Goal: Download file/media

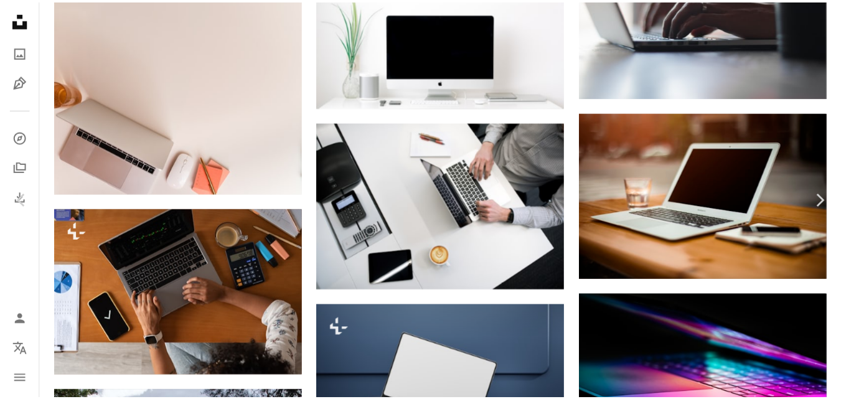
scroll to position [11746, 0]
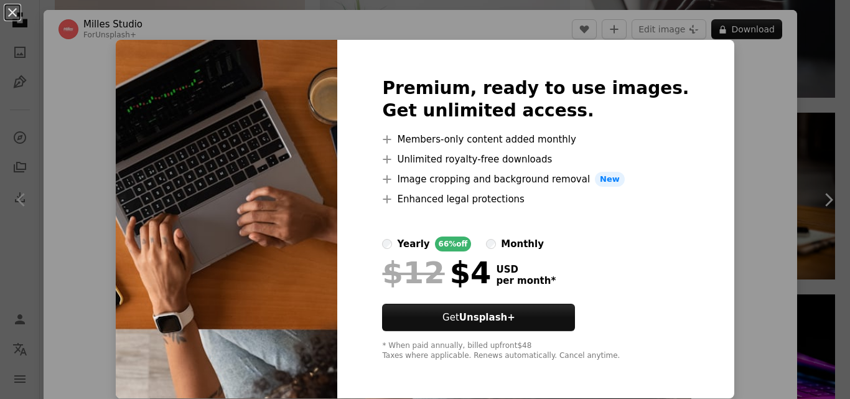
click at [734, 69] on div "An X shape Premium, ready to use images. Get unlimited access. A plus sign Memb…" at bounding box center [425, 199] width 850 height 399
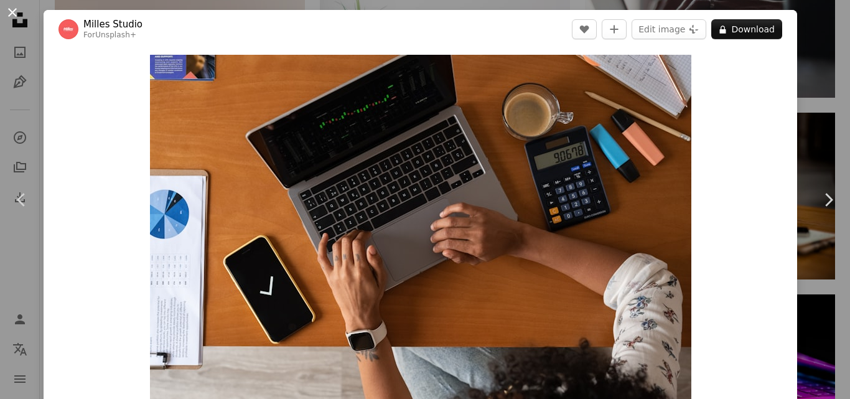
click at [11, 16] on button "An X shape" at bounding box center [12, 12] width 15 height 15
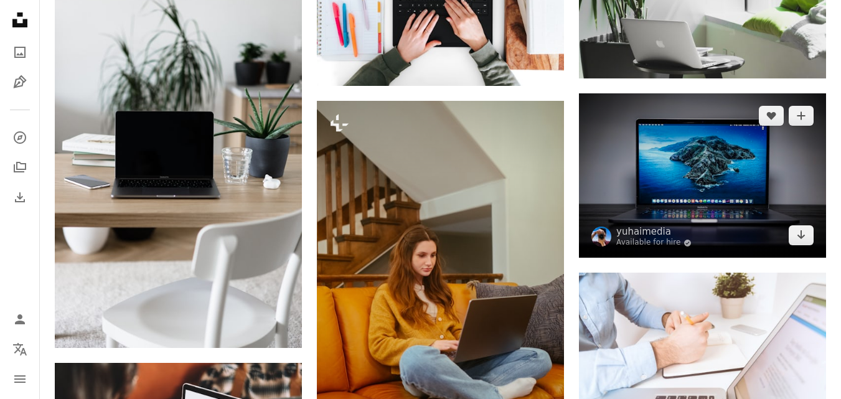
scroll to position [12763, 0]
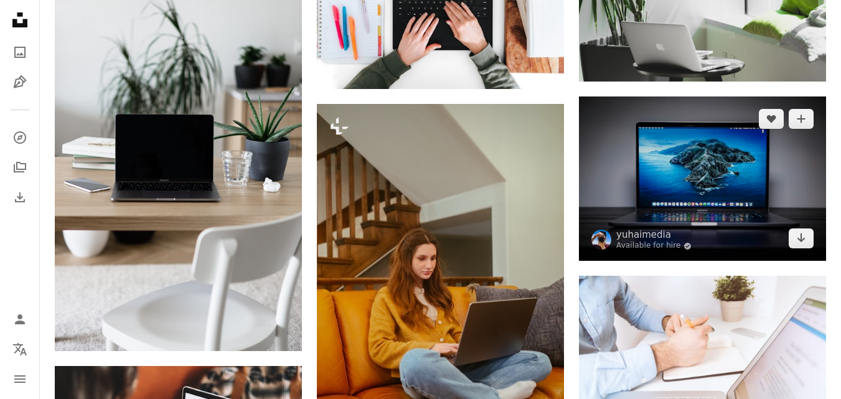
drag, startPoint x: 714, startPoint y: 174, endPoint x: 747, endPoint y: 178, distance: 33.3
click at [747, 178] on img at bounding box center [702, 178] width 247 height 164
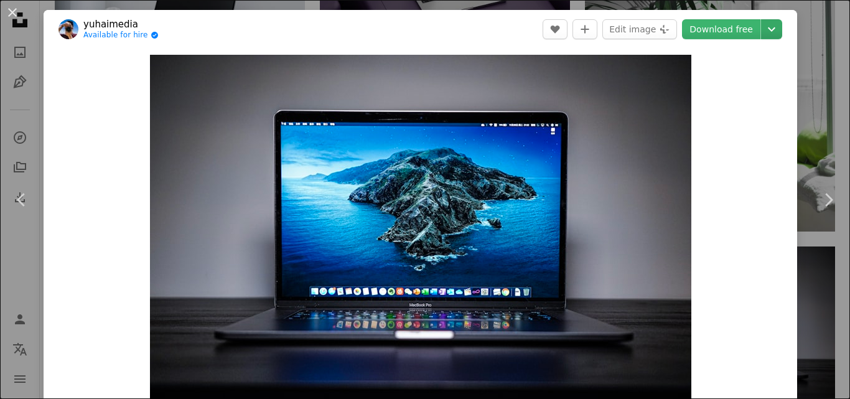
click at [762, 32] on icon "Chevron down" at bounding box center [772, 29] width 20 height 15
click at [7, 15] on dialog "An X shape Chevron left Chevron right yuhaimedia Available for hire A checkmark…" at bounding box center [425, 199] width 850 height 399
click at [11, 9] on button "An X shape" at bounding box center [12, 12] width 15 height 15
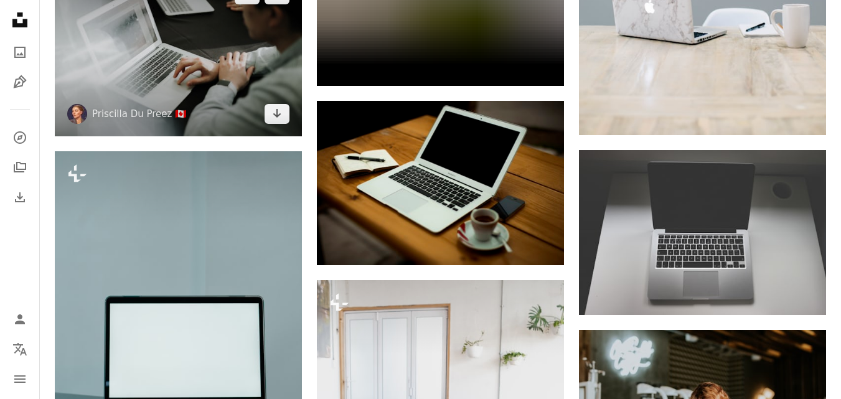
scroll to position [15087, 0]
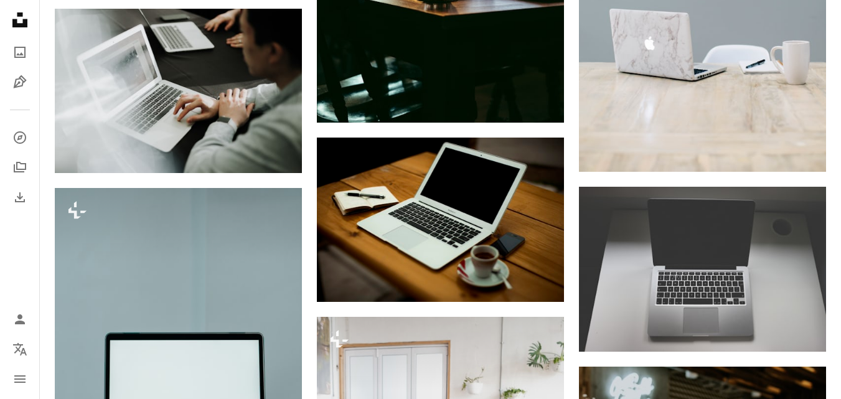
click at [23, 12] on icon "Unsplash logo Unsplash Home" at bounding box center [19, 19] width 25 height 25
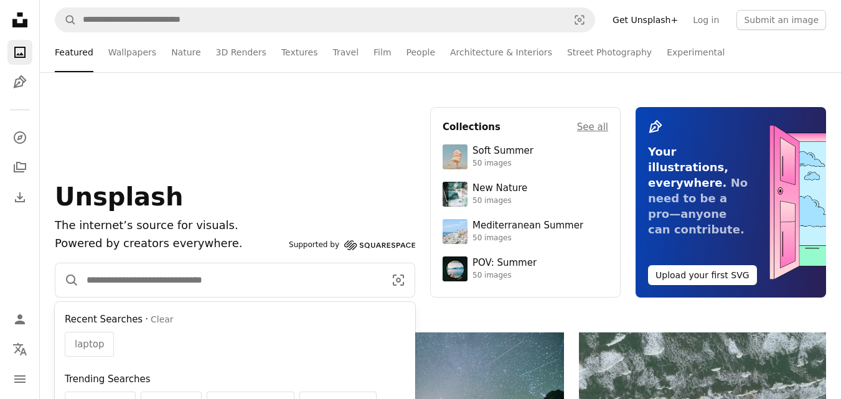
click at [217, 273] on input "Find visuals sitewide" at bounding box center [230, 280] width 303 height 34
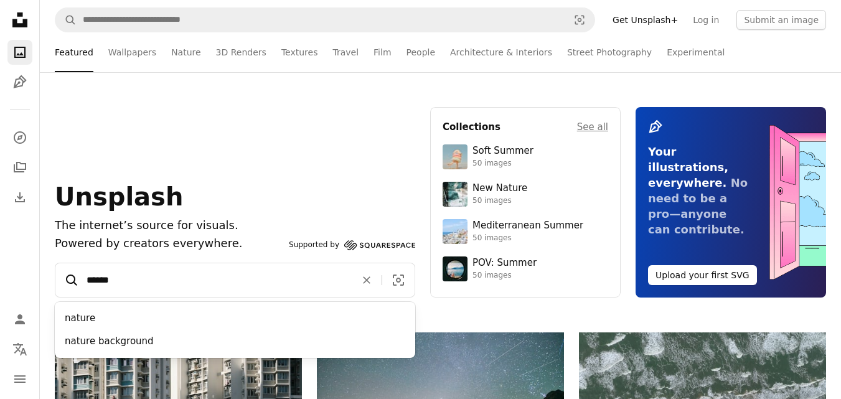
type input "******"
click at [69, 285] on icon "A magnifying glass" at bounding box center [67, 280] width 24 height 15
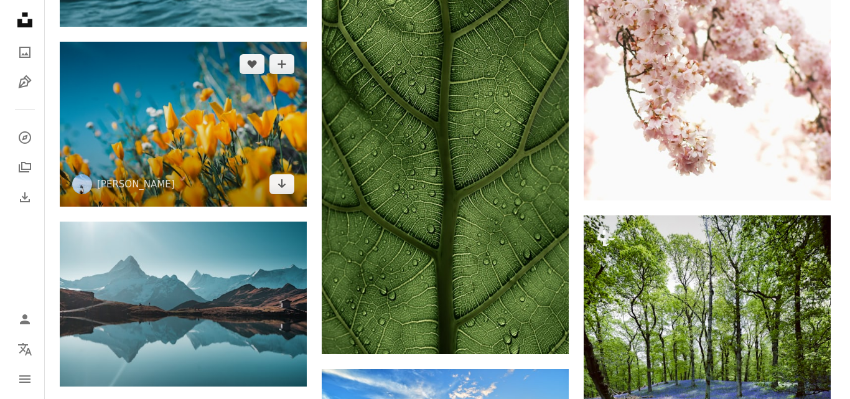
scroll to position [8965, 0]
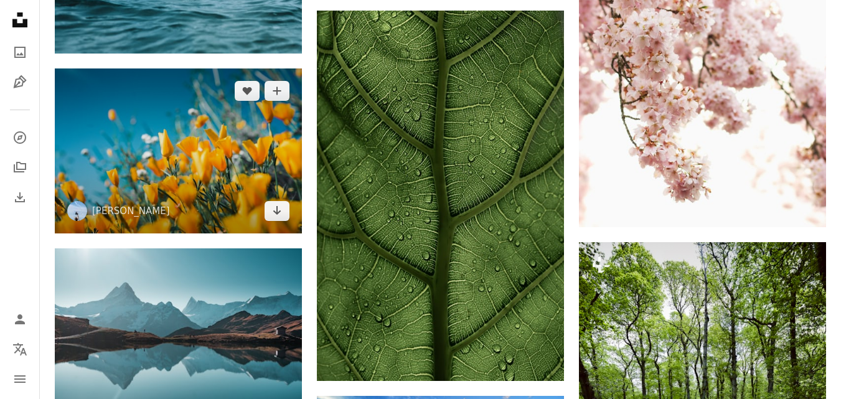
click at [206, 150] on img at bounding box center [178, 150] width 247 height 165
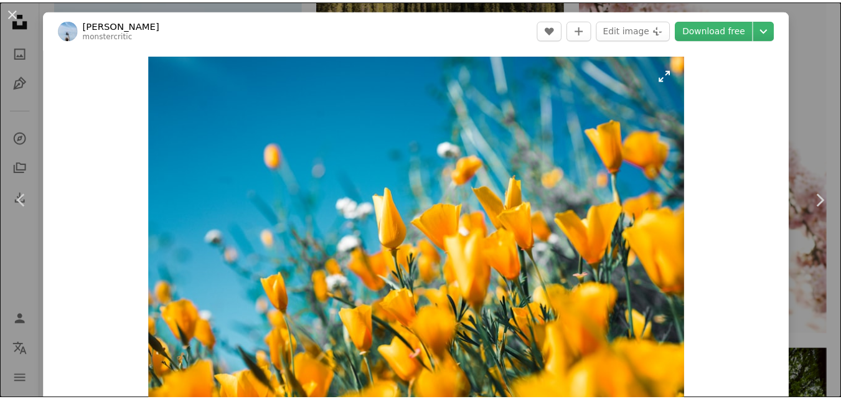
scroll to position [62, 0]
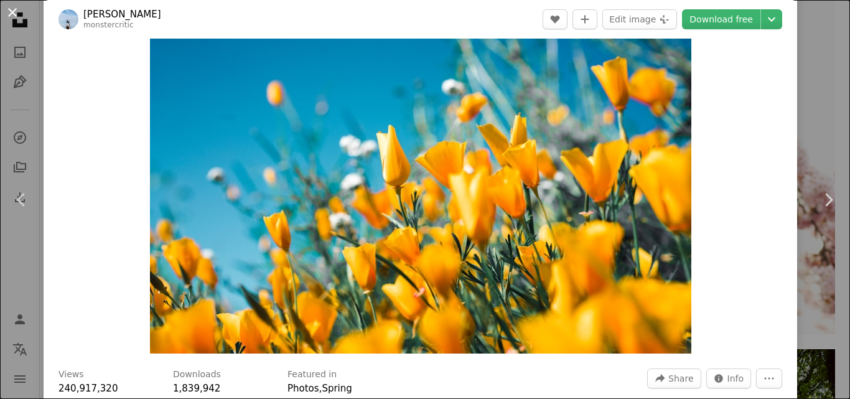
click at [11, 14] on button "An X shape" at bounding box center [12, 12] width 15 height 15
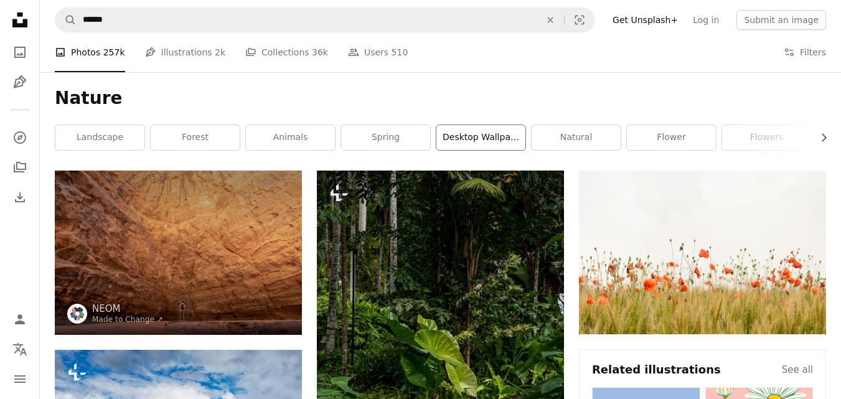
click at [507, 141] on link "desktop wallpaper" at bounding box center [480, 137] width 89 height 25
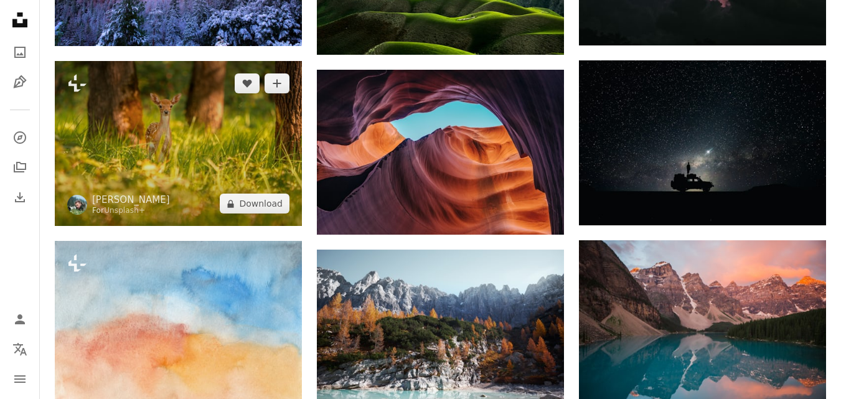
scroll to position [934, 0]
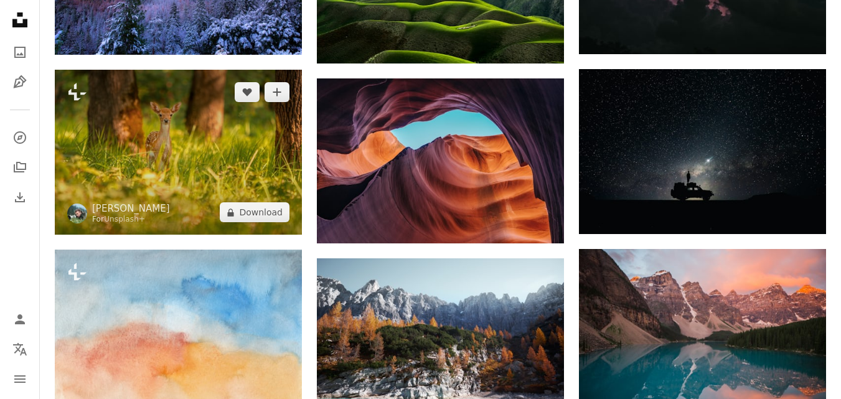
click at [238, 179] on img at bounding box center [178, 152] width 247 height 165
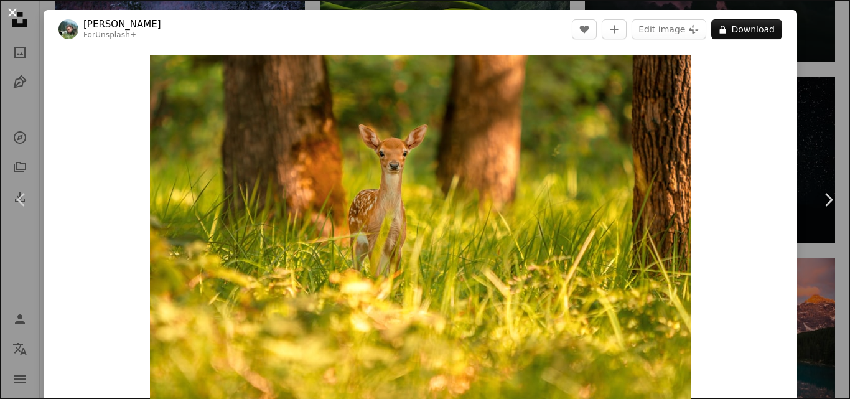
click at [10, 13] on button "An X shape" at bounding box center [12, 12] width 15 height 15
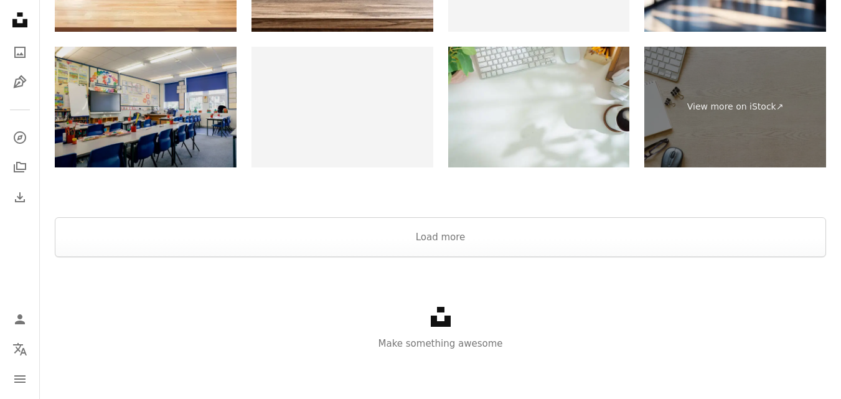
scroll to position [2056, 0]
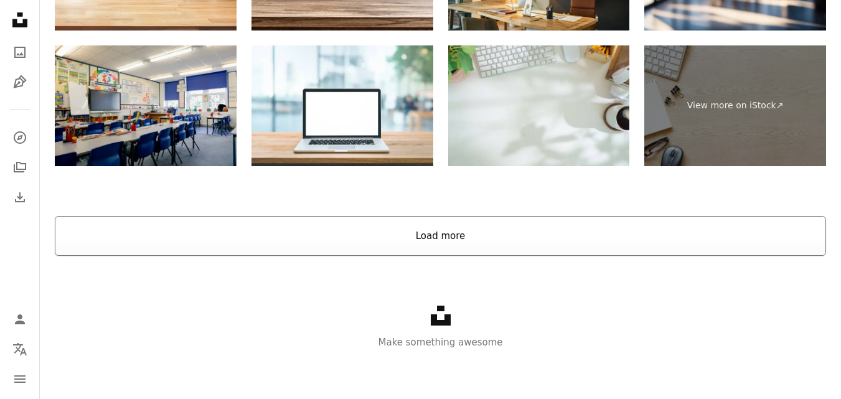
click at [385, 245] on button "Load more" at bounding box center [440, 236] width 771 height 40
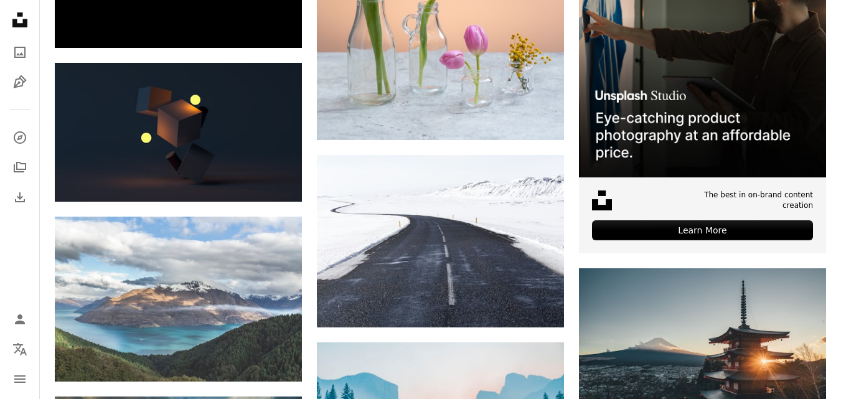
scroll to position [4107, 0]
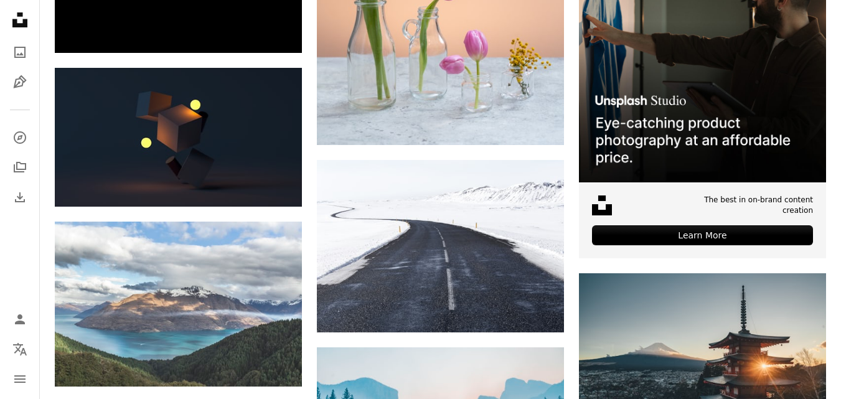
click at [19, 26] on icon at bounding box center [19, 19] width 15 height 15
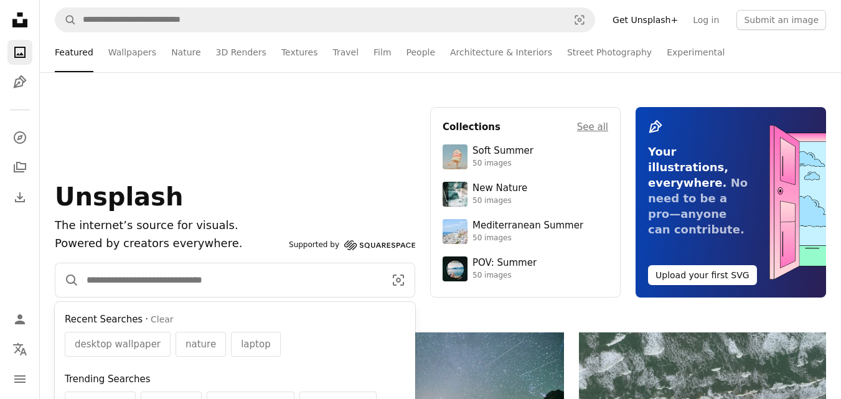
click at [147, 281] on input "Find visuals sitewide" at bounding box center [230, 280] width 303 height 34
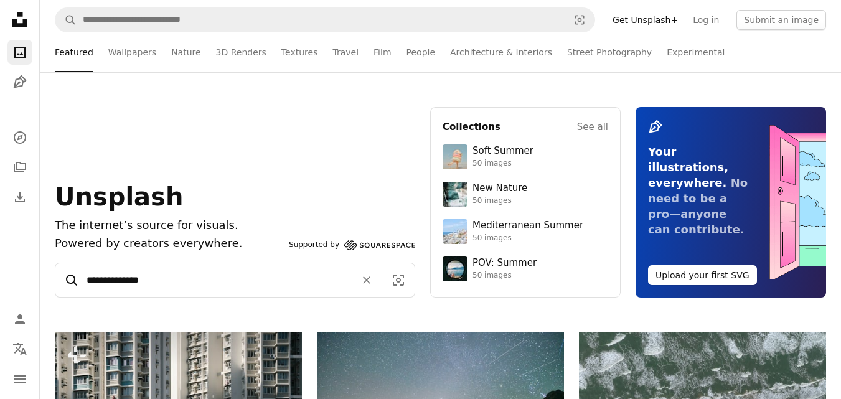
type input "**********"
click at [67, 281] on icon "Find visuals sitewide" at bounding box center [71, 280] width 11 height 11
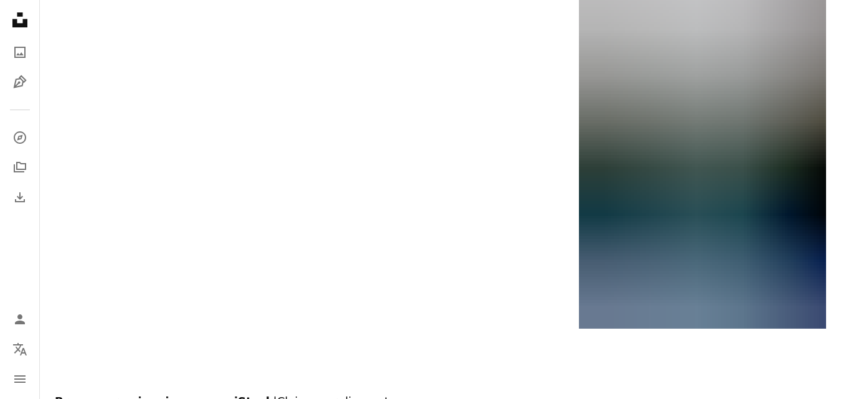
scroll to position [2179, 0]
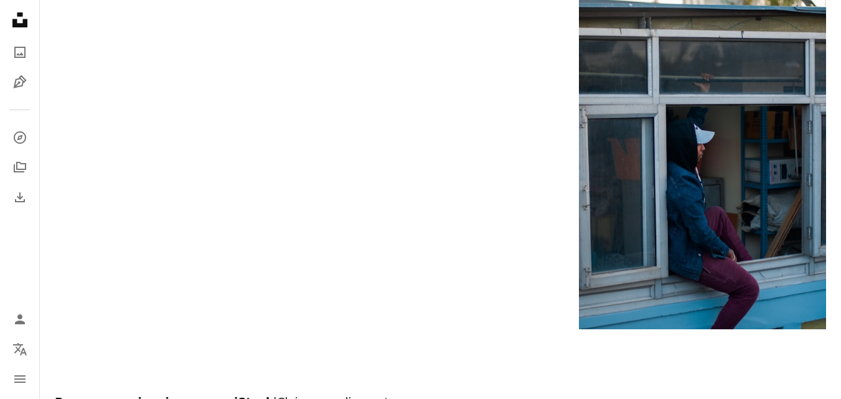
click at [19, 21] on icon "Unsplash logo Unsplash Home" at bounding box center [19, 19] width 25 height 25
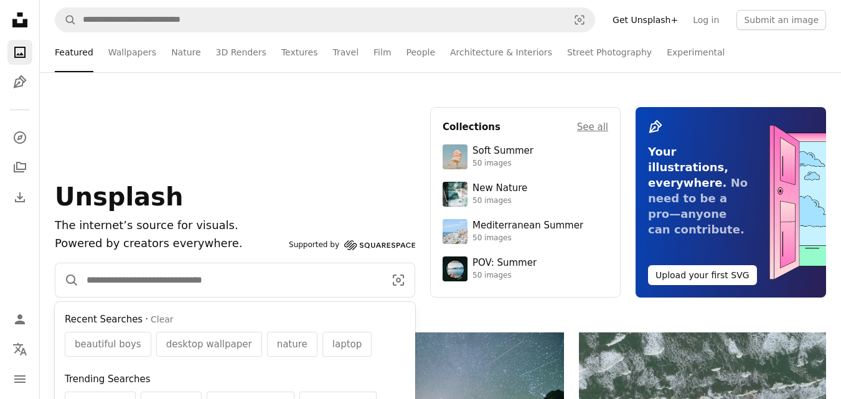
click at [169, 270] on input "Find visuals sitewide" at bounding box center [230, 280] width 303 height 34
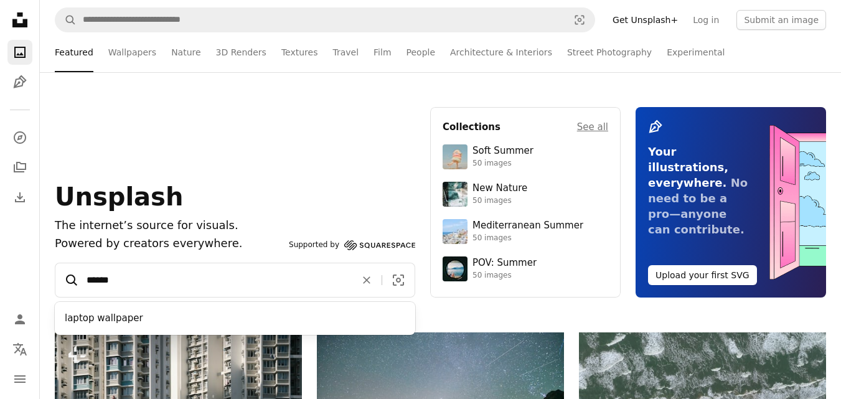
type input "******"
click at [73, 274] on icon "A magnifying glass" at bounding box center [67, 280] width 24 height 15
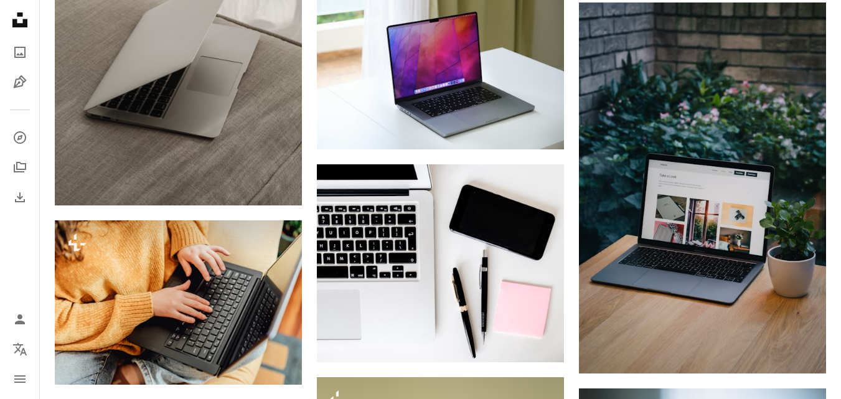
scroll to position [23005, 0]
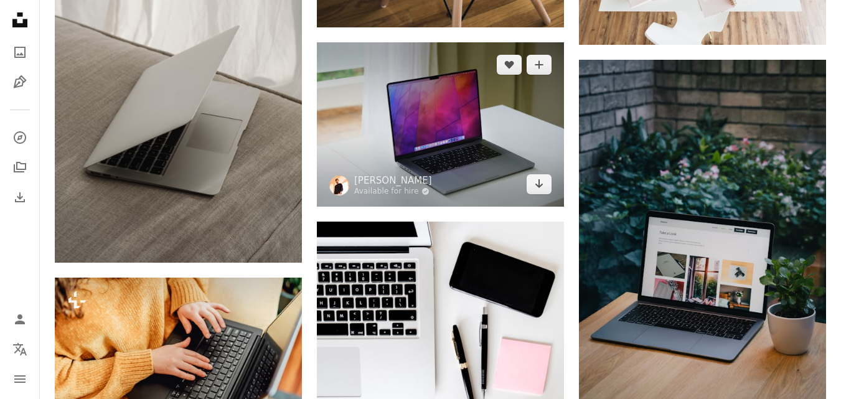
drag, startPoint x: 412, startPoint y: 152, endPoint x: 418, endPoint y: 155, distance: 7.5
drag, startPoint x: 418, startPoint y: 155, endPoint x: 397, endPoint y: 116, distance: 44.9
click at [397, 116] on img at bounding box center [440, 124] width 247 height 164
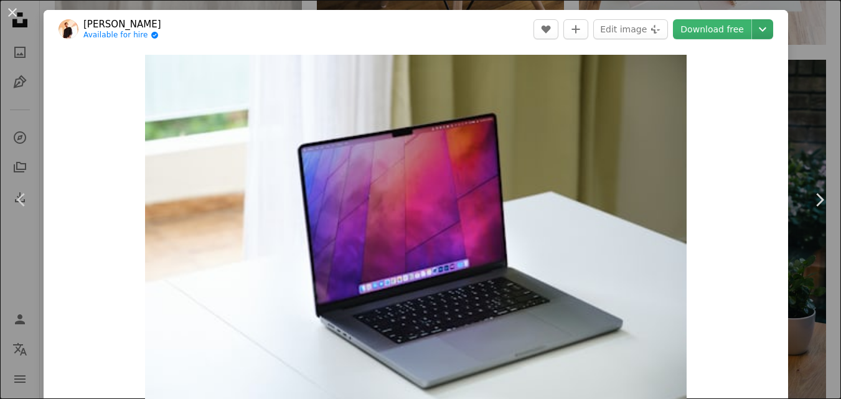
click at [765, 27] on icon "Chevron down" at bounding box center [763, 29] width 20 height 15
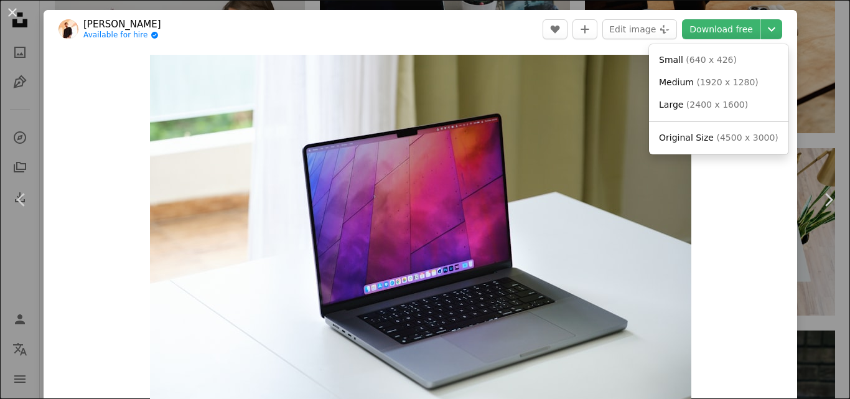
click at [697, 83] on span "( 1920 x 1280 )" at bounding box center [728, 82] width 62 height 10
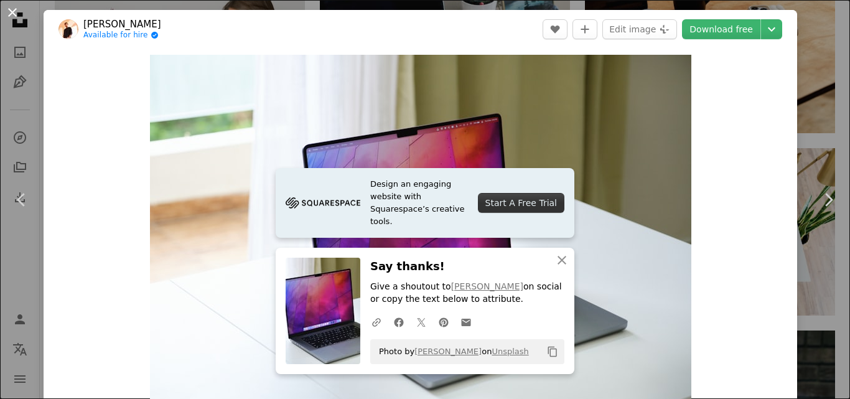
click at [10, 12] on button "An X shape" at bounding box center [12, 12] width 15 height 15
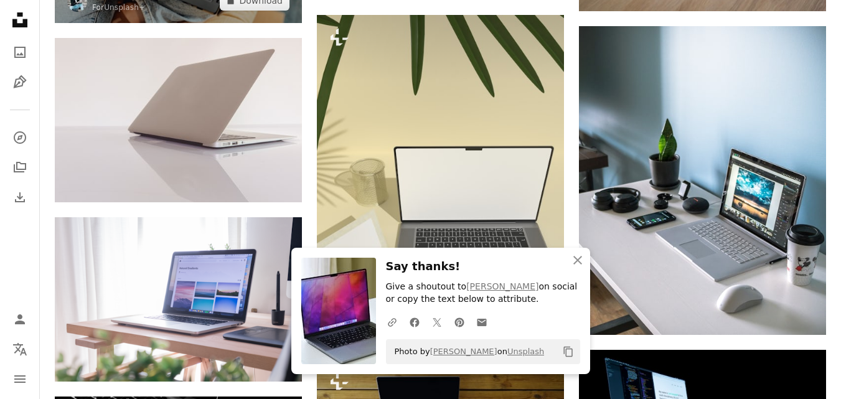
scroll to position [23462, 0]
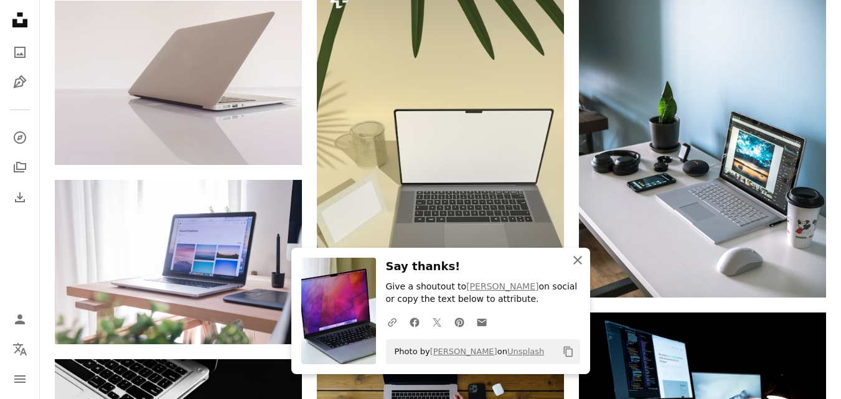
click at [575, 261] on icon "An X shape" at bounding box center [577, 260] width 15 height 15
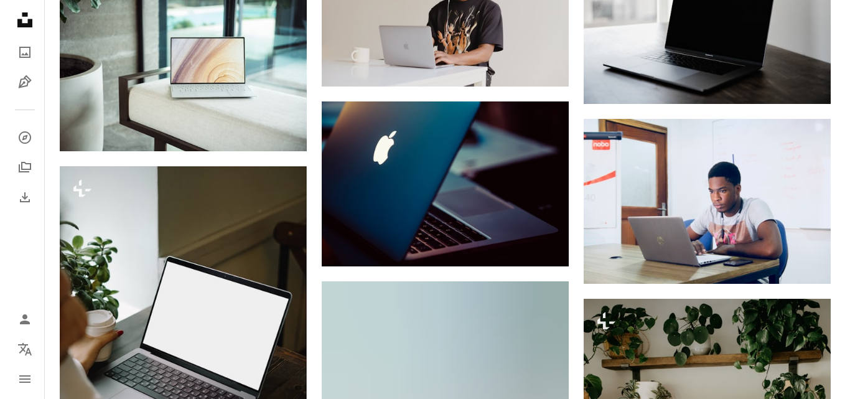
scroll to position [24437, 0]
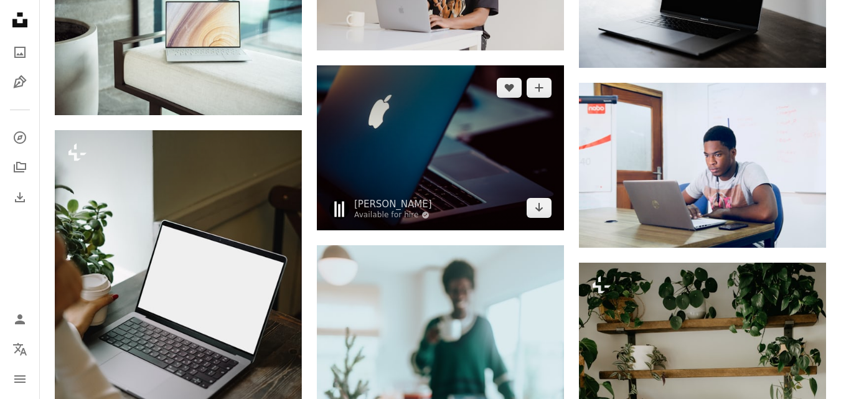
drag, startPoint x: 425, startPoint y: 147, endPoint x: 359, endPoint y: 139, distance: 67.1
click at [359, 139] on img at bounding box center [440, 147] width 247 height 164
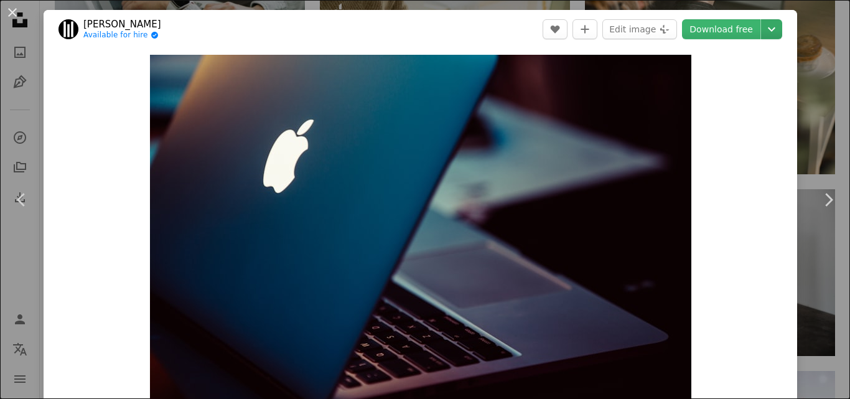
click at [762, 30] on icon "Chevron down" at bounding box center [772, 29] width 20 height 15
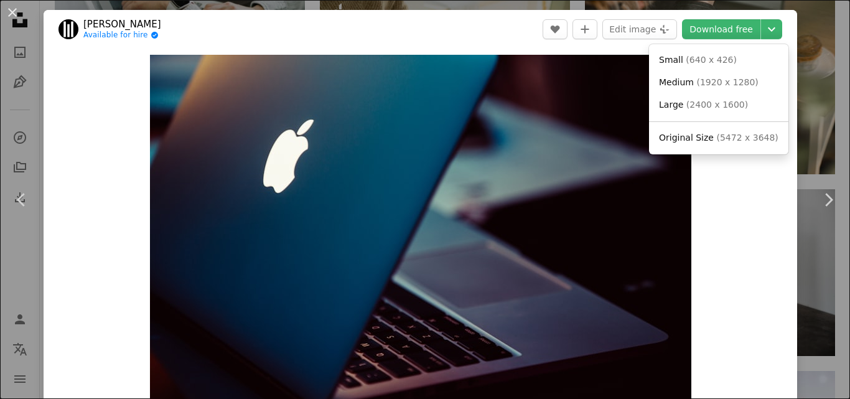
click at [730, 80] on span "( 1920 x 1280 )" at bounding box center [728, 82] width 62 height 10
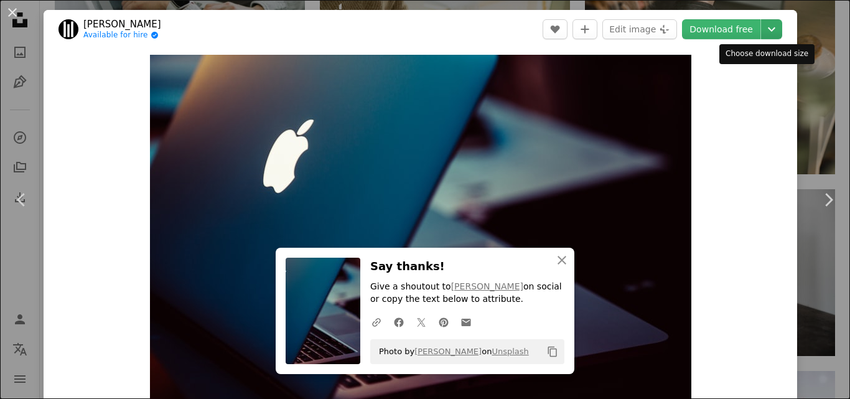
click at [767, 34] on icon "Chevron down" at bounding box center [772, 29] width 20 height 15
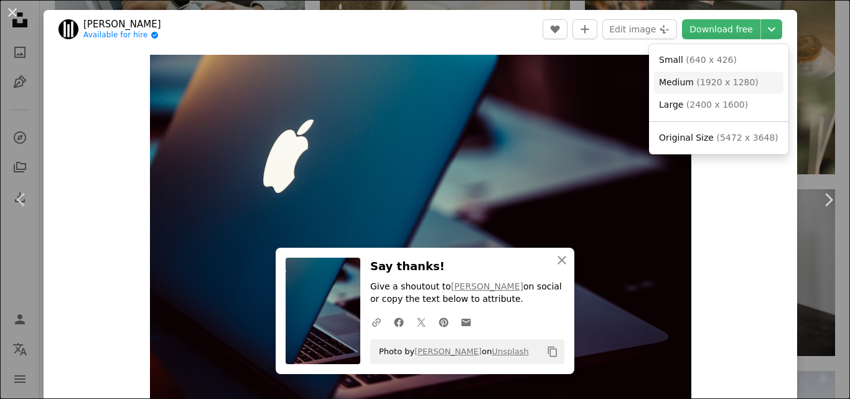
click at [704, 83] on span "( 1920 x 1280 )" at bounding box center [728, 82] width 62 height 10
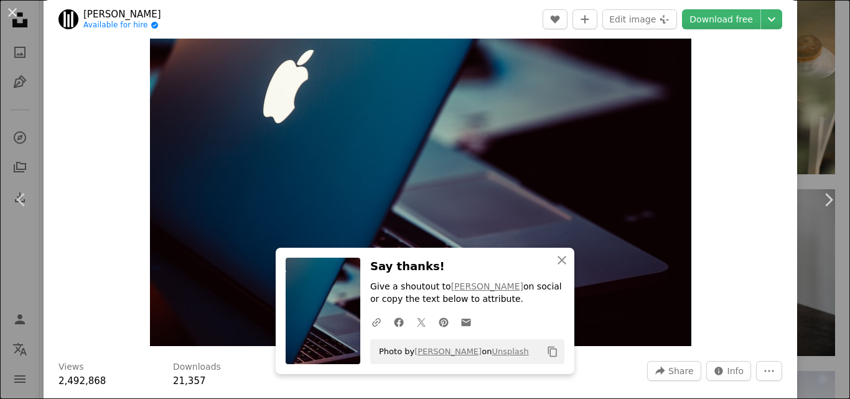
scroll to position [83, 0]
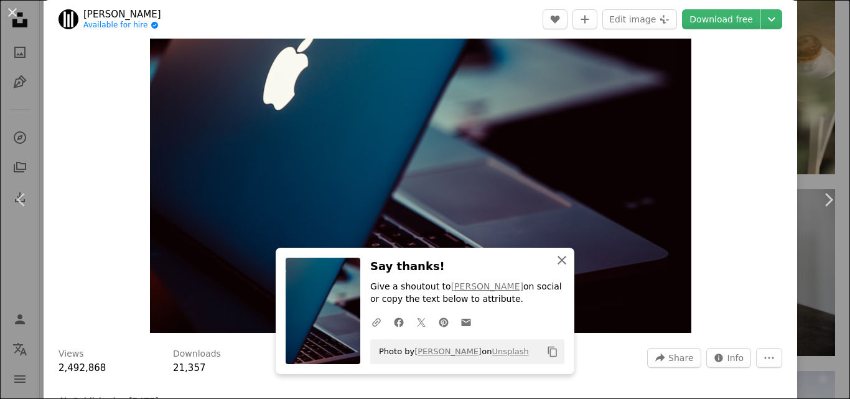
click at [555, 258] on icon "An X shape" at bounding box center [562, 260] width 15 height 15
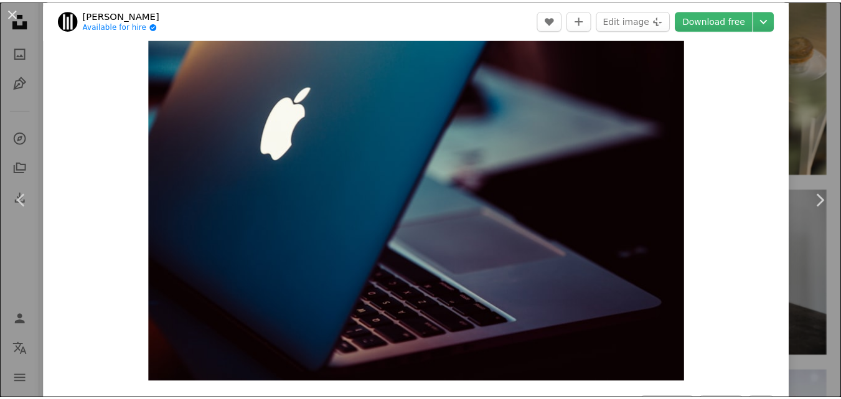
scroll to position [0, 0]
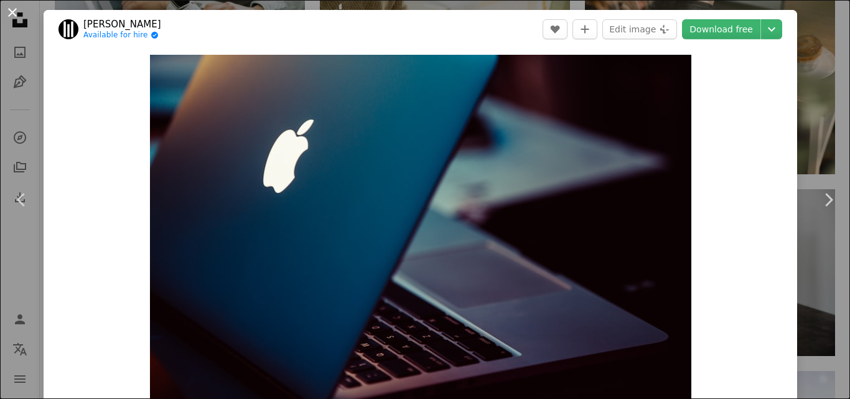
click at [7, 14] on button "An X shape" at bounding box center [12, 12] width 15 height 15
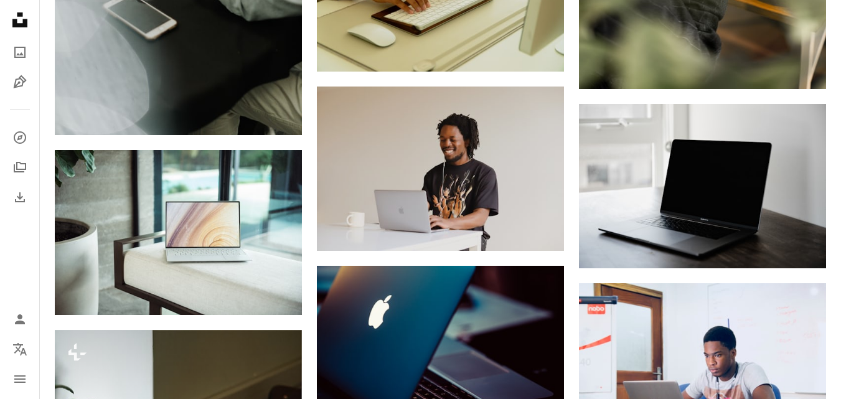
scroll to position [24188, 0]
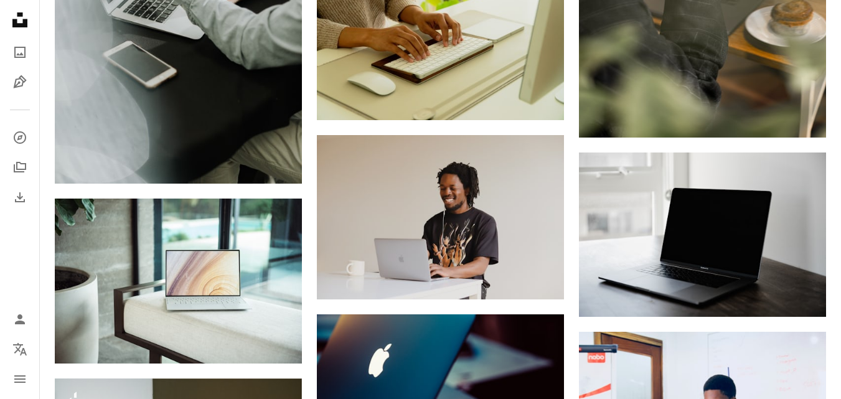
click at [24, 21] on icon at bounding box center [19, 19] width 15 height 15
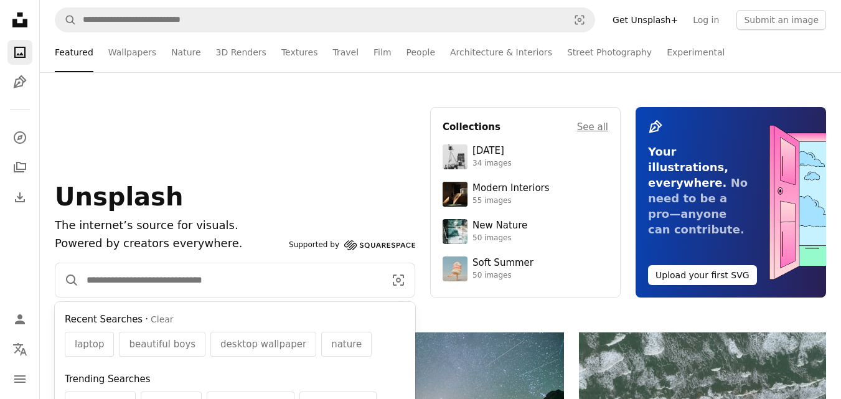
click at [226, 272] on input "Find visuals sitewide" at bounding box center [230, 280] width 303 height 34
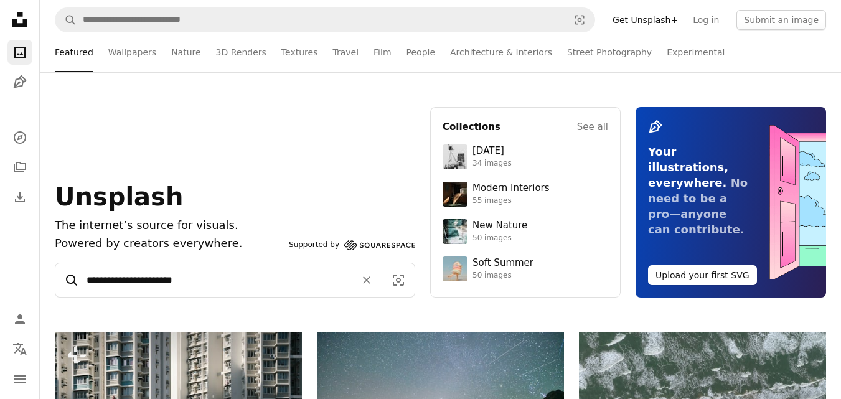
type input "**********"
click at [76, 274] on icon "A magnifying glass" at bounding box center [67, 280] width 24 height 15
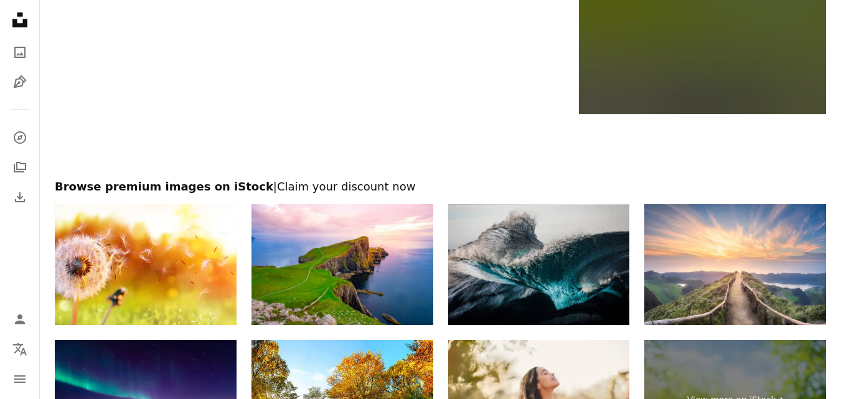
scroll to position [2428, 0]
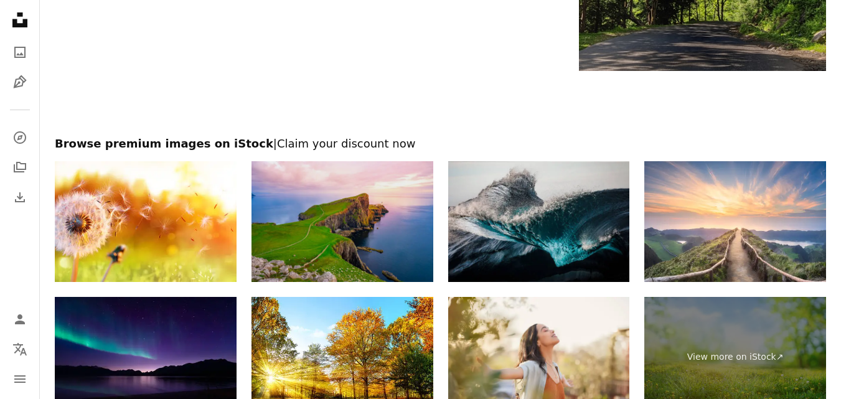
drag, startPoint x: 357, startPoint y: 229, endPoint x: 330, endPoint y: 218, distance: 29.0
click at [330, 218] on img at bounding box center [343, 221] width 182 height 121
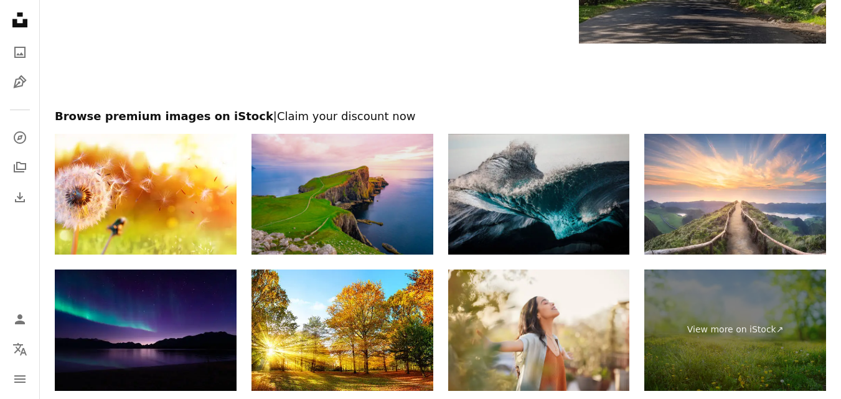
scroll to position [2490, 0]
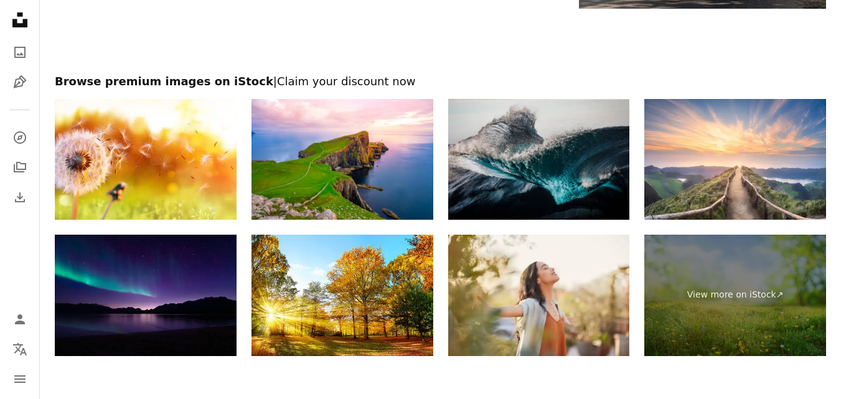
click at [522, 55] on div at bounding box center [440, 41] width 801 height 65
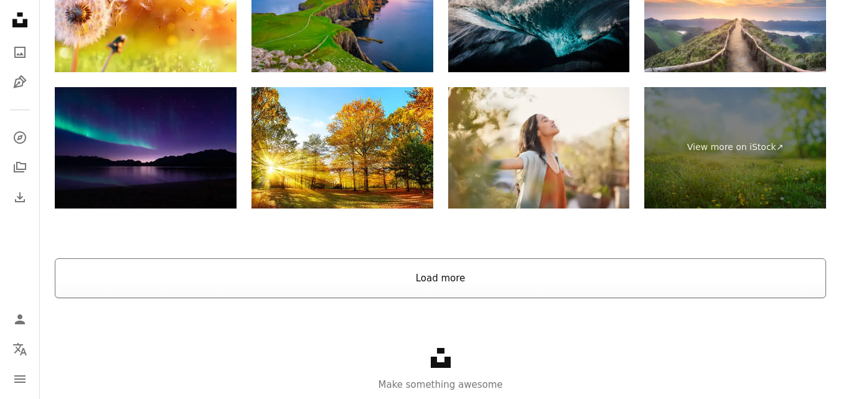
click at [404, 263] on button "Load more" at bounding box center [440, 278] width 771 height 40
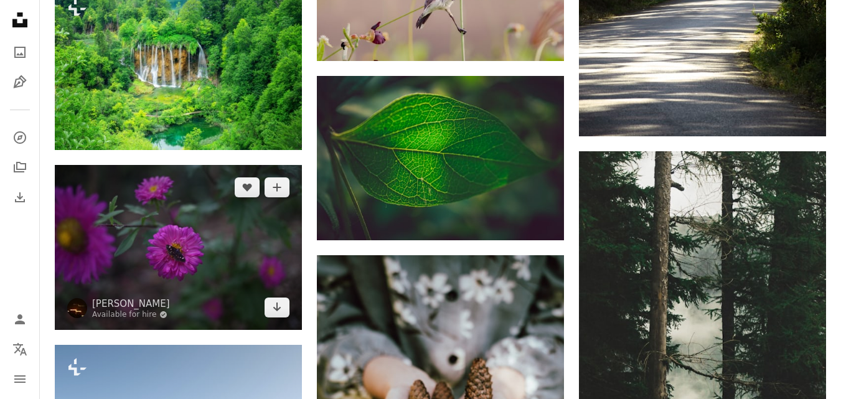
scroll to position [3590, 0]
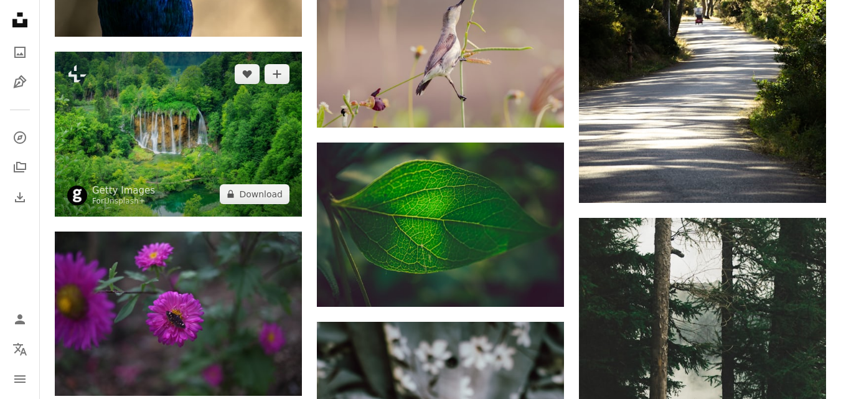
drag, startPoint x: 184, startPoint y: 147, endPoint x: 156, endPoint y: 156, distance: 29.5
click at [156, 156] on img at bounding box center [178, 134] width 247 height 165
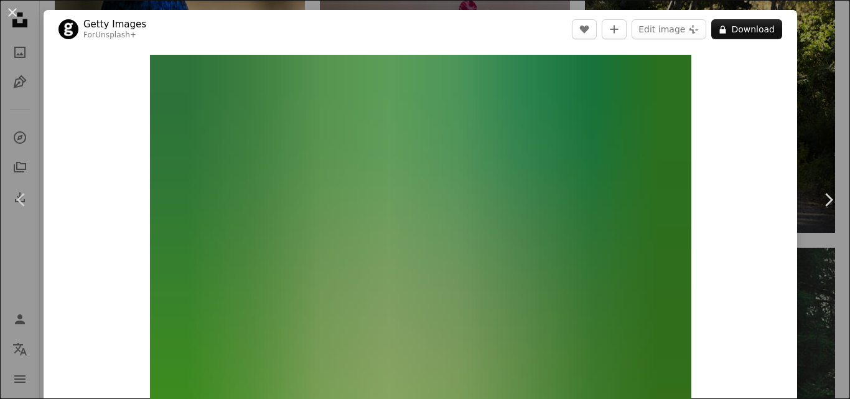
scroll to position [3610, 0]
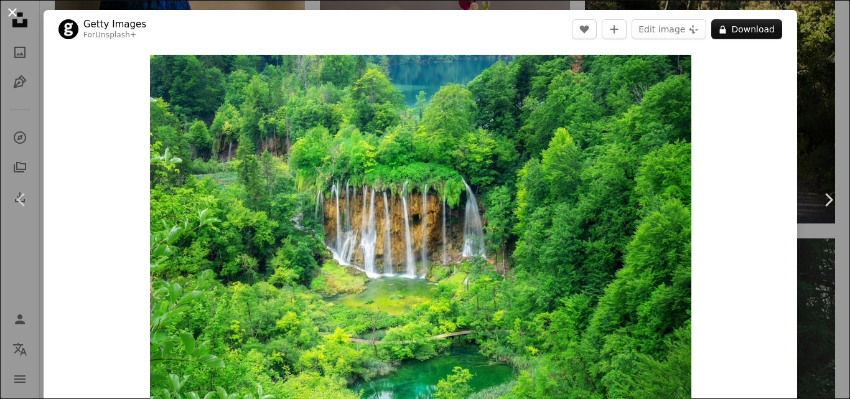
click at [10, 14] on button "An X shape" at bounding box center [12, 12] width 15 height 15
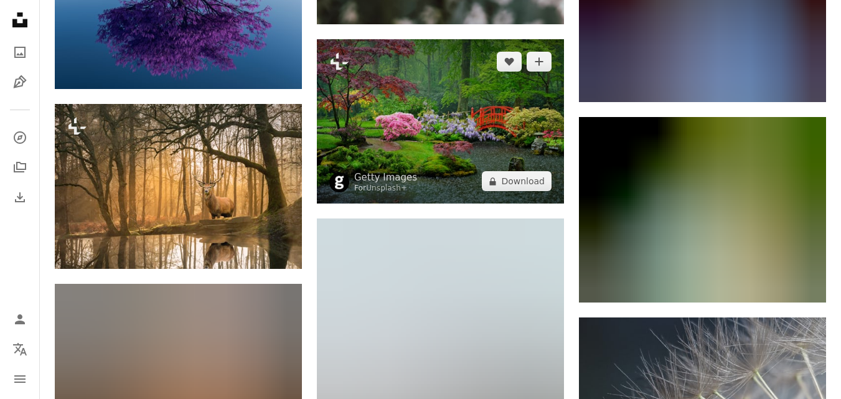
scroll to position [4254, 0]
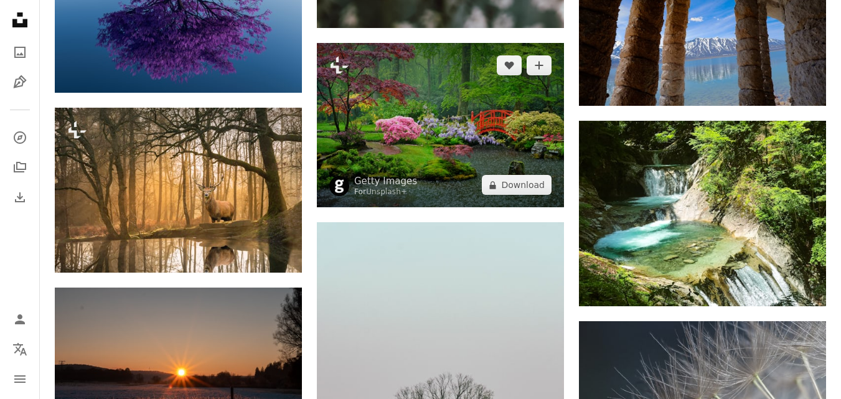
click at [436, 104] on img at bounding box center [440, 125] width 247 height 164
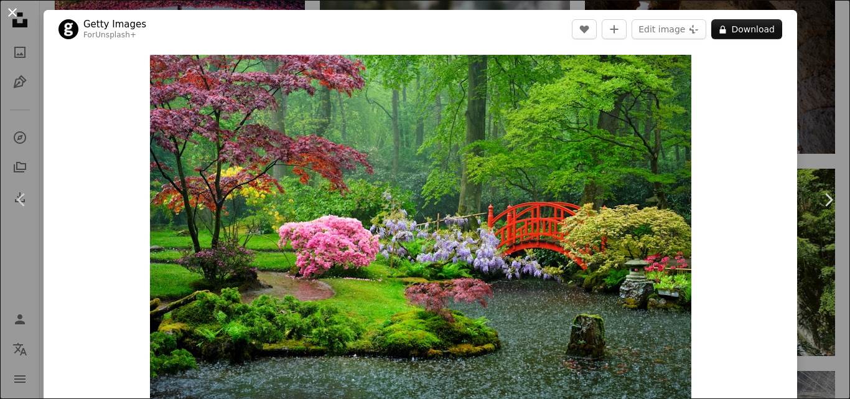
click at [6, 12] on button "An X shape" at bounding box center [12, 12] width 15 height 15
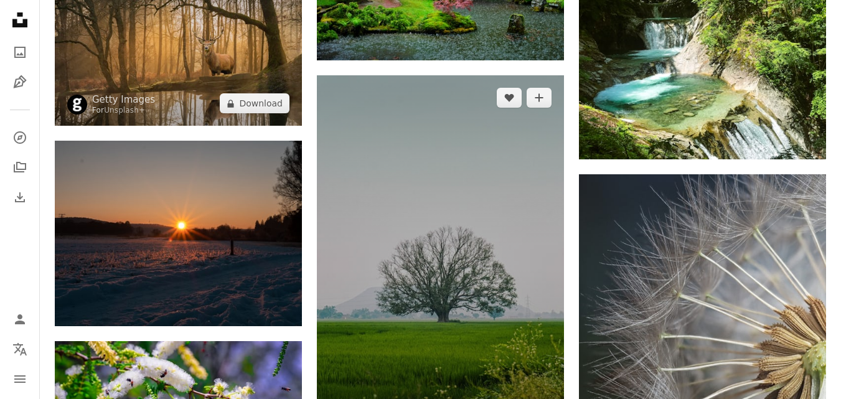
scroll to position [4420, 0]
